Goal: Information Seeking & Learning: Understand process/instructions

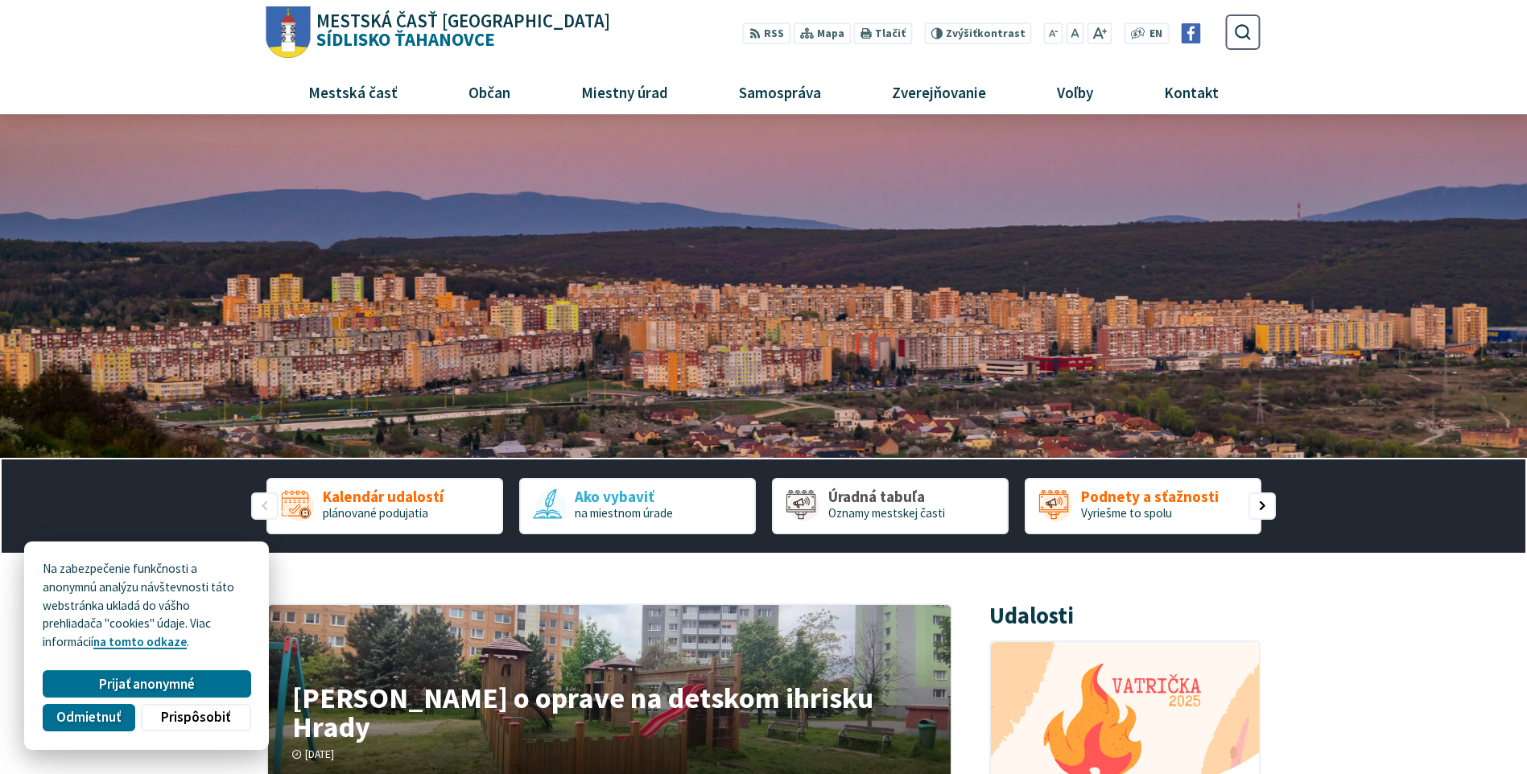
click at [103, 715] on span "Odmietnuť" at bounding box center [88, 717] width 64 height 17
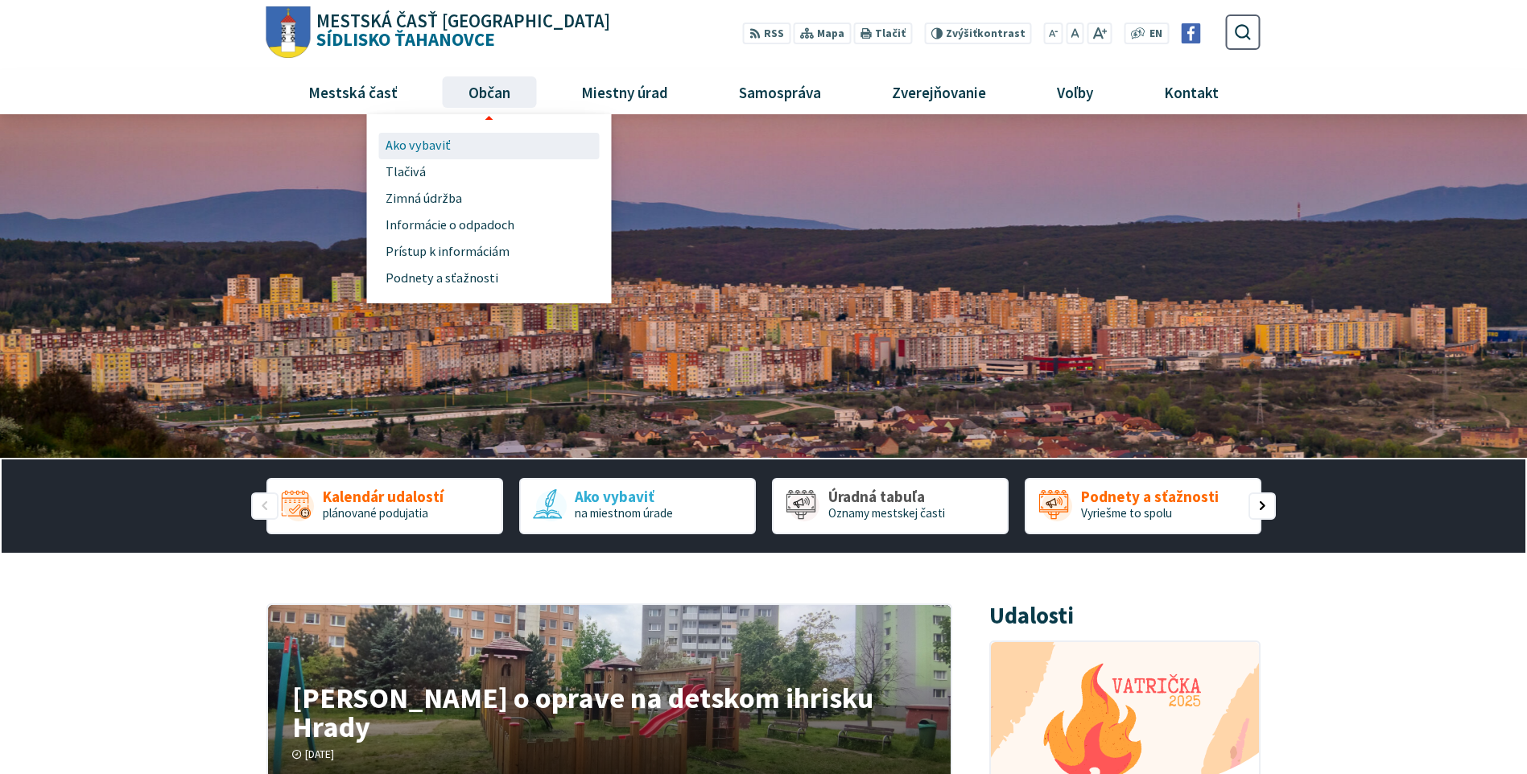
click at [427, 145] on span "Ako vybaviť" at bounding box center [418, 146] width 65 height 27
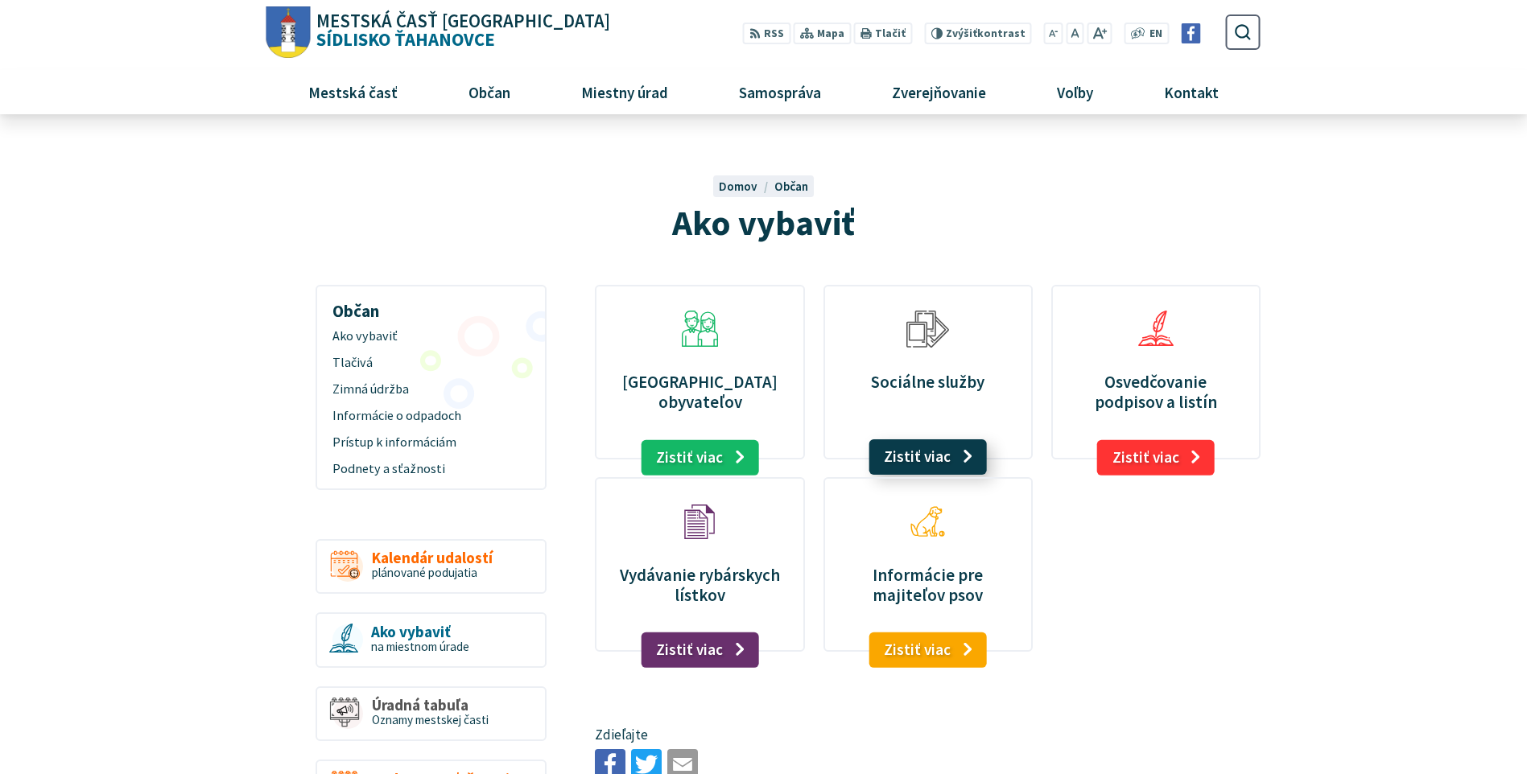
drag, startPoint x: 943, startPoint y: 459, endPoint x: 931, endPoint y: 460, distance: 12.1
click at [942, 457] on link "Zistiť viac" at bounding box center [928, 456] width 118 height 35
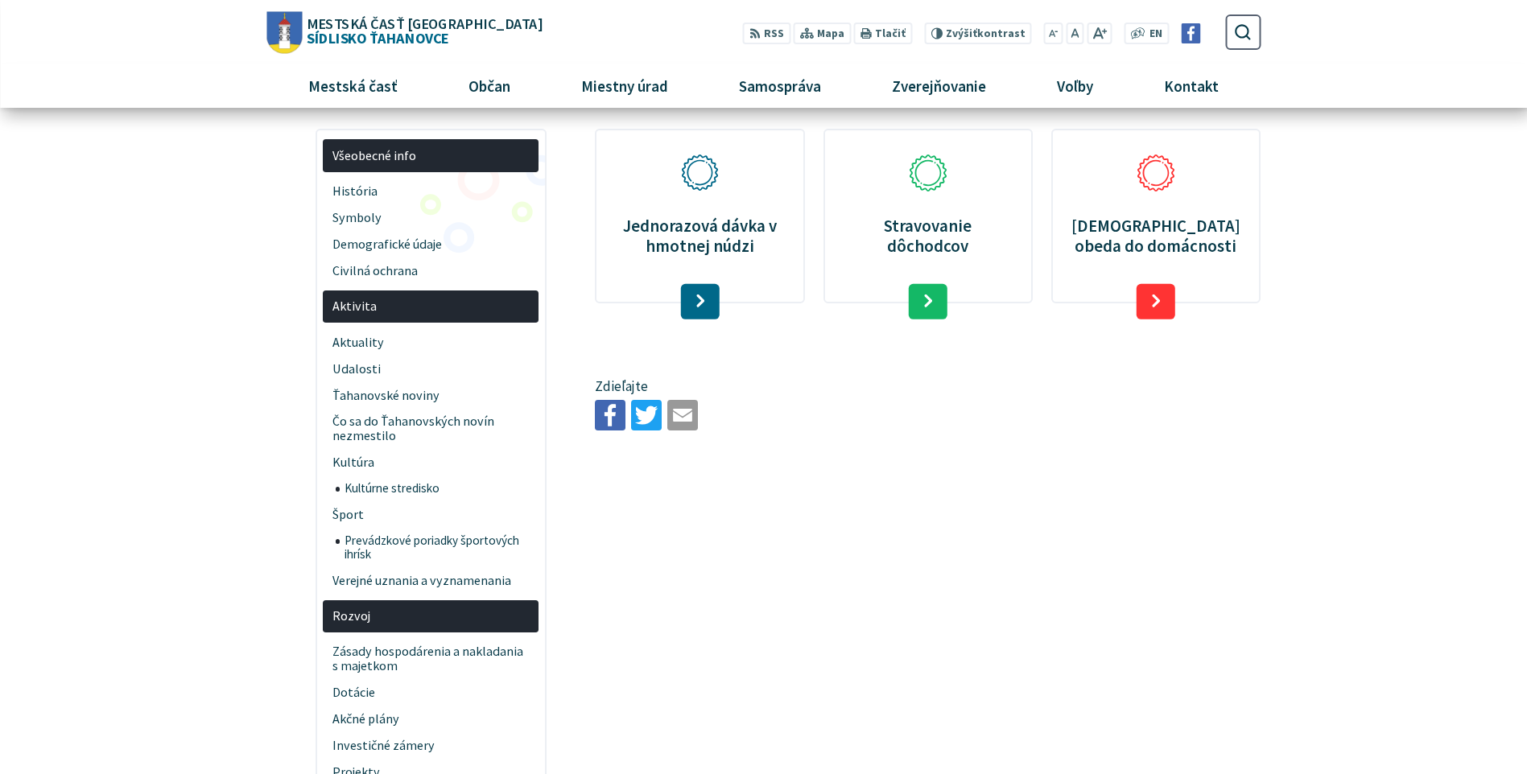
scroll to position [80, 0]
